Goal: Find specific page/section: Find specific page/section

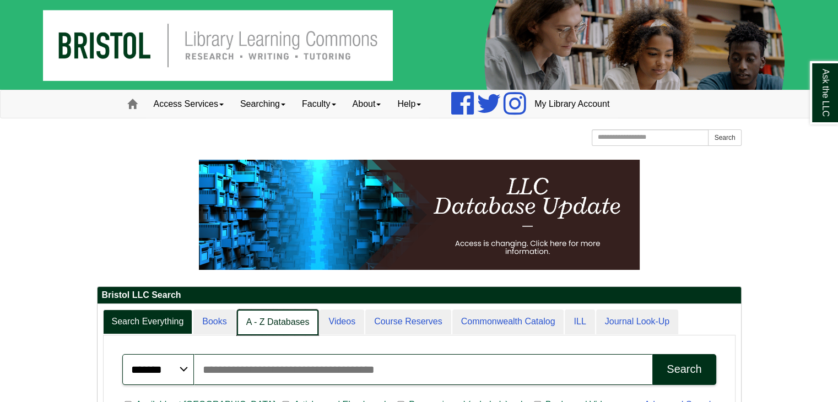
scroll to position [6, 5]
click at [289, 329] on link "A - Z Databases" at bounding box center [278, 323] width 82 height 26
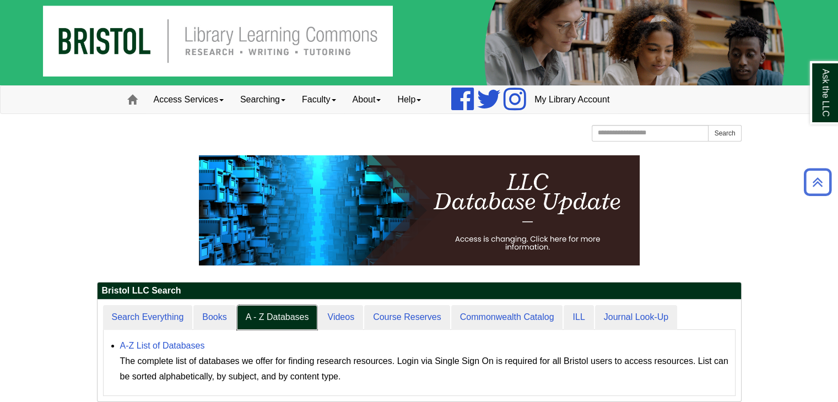
scroll to position [0, 0]
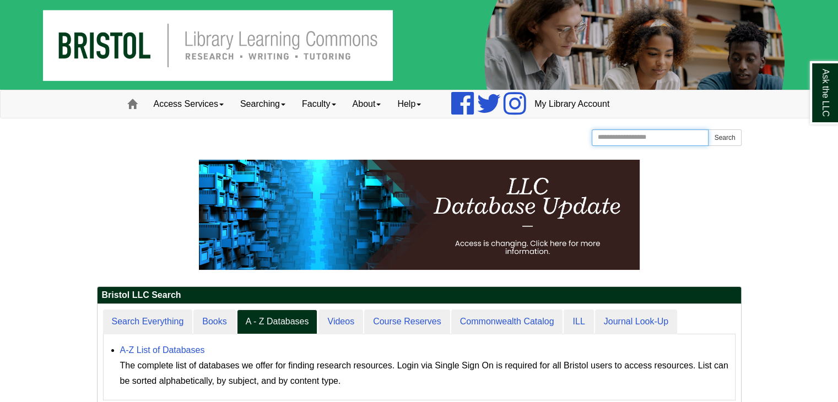
click at [604, 140] on input "Search the Website" at bounding box center [650, 137] width 117 height 17
type input "**********"
click at [716, 134] on button "Search" at bounding box center [724, 137] width 33 height 17
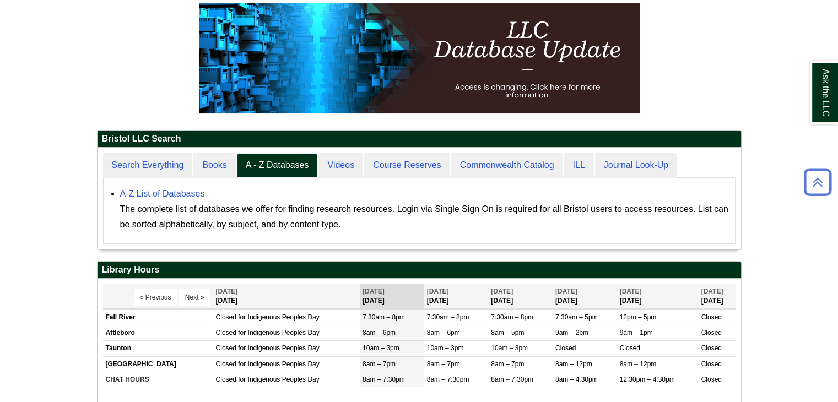
scroll to position [160, 0]
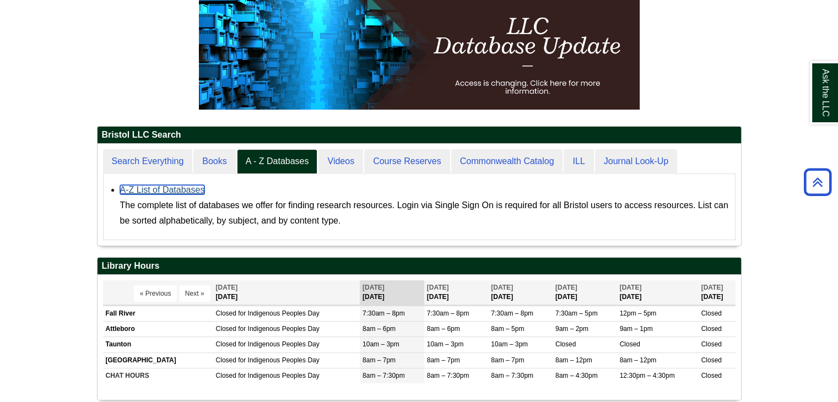
click at [142, 192] on link "A-Z List of Databases" at bounding box center [162, 189] width 85 height 9
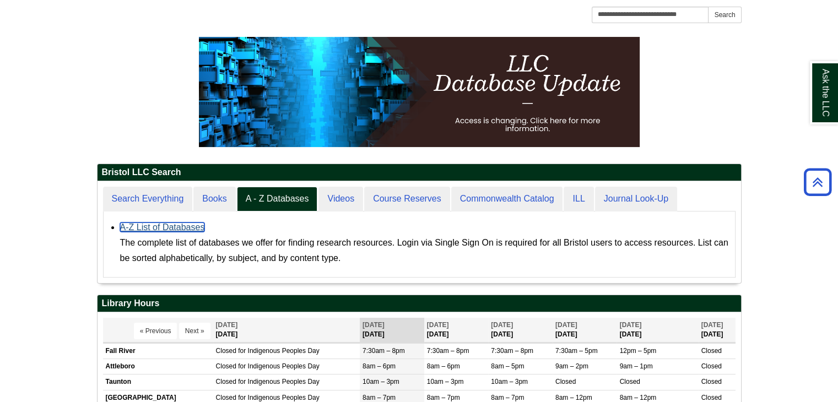
scroll to position [101, 644]
click at [164, 228] on link "A-Z List of Databases" at bounding box center [162, 227] width 85 height 9
